Goal: Use online tool/utility: Use online tool/utility

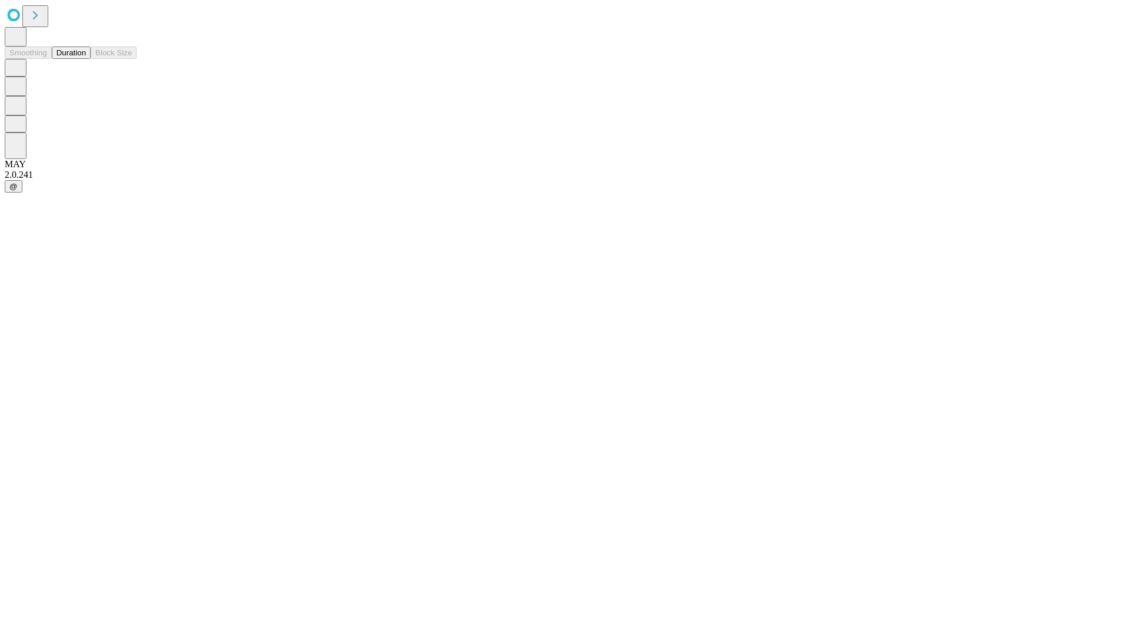
click at [86, 59] on button "Duration" at bounding box center [71, 52] width 39 height 12
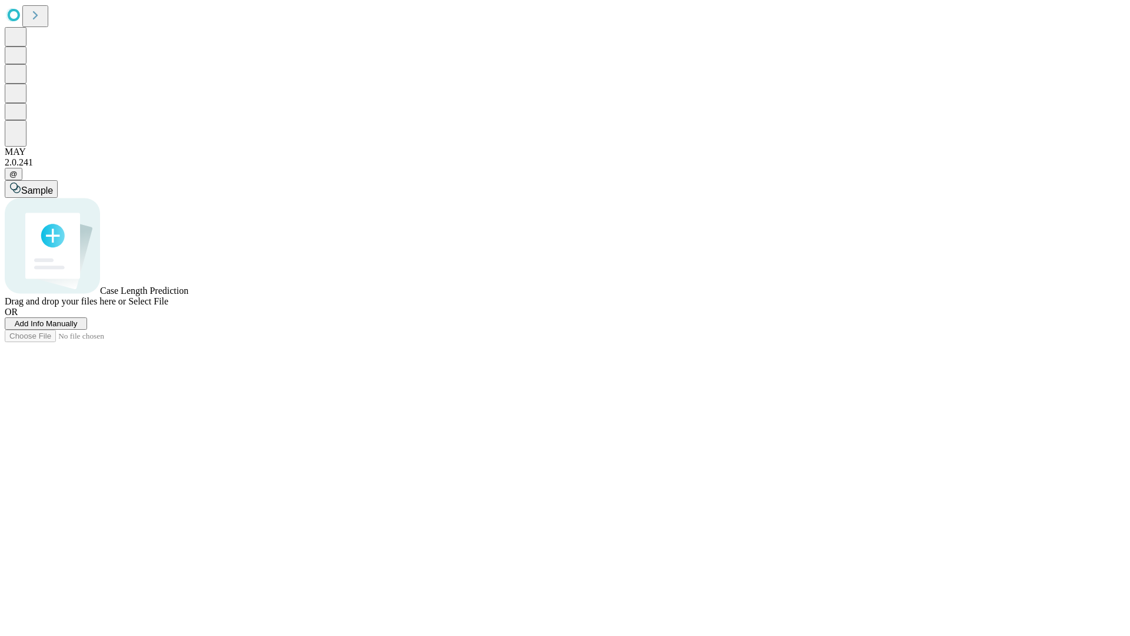
click at [168, 306] on span "Select File" at bounding box center [148, 301] width 40 height 10
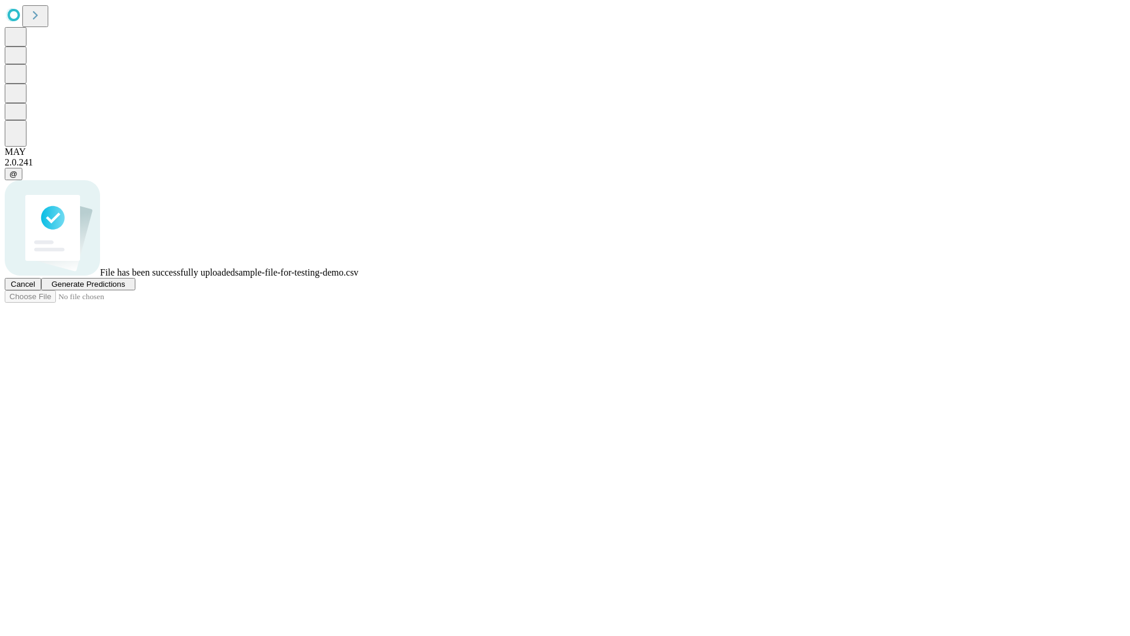
click at [125, 288] on span "Generate Predictions" at bounding box center [88, 284] width 74 height 9
